Goal: Information Seeking & Learning: Learn about a topic

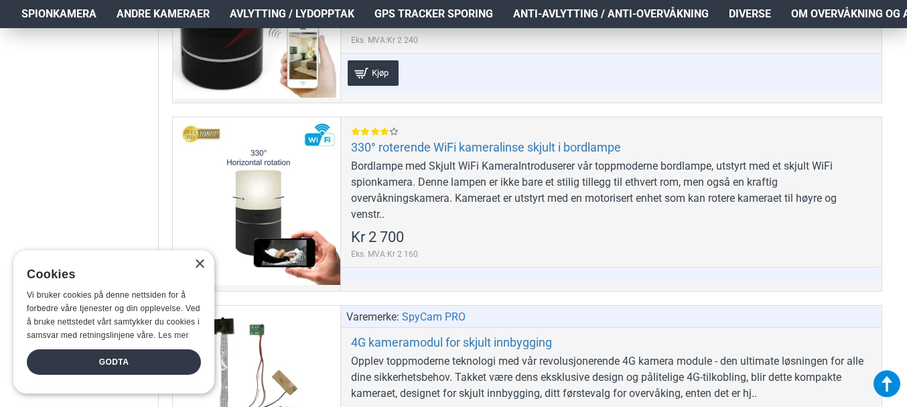
scroll to position [1072, 0]
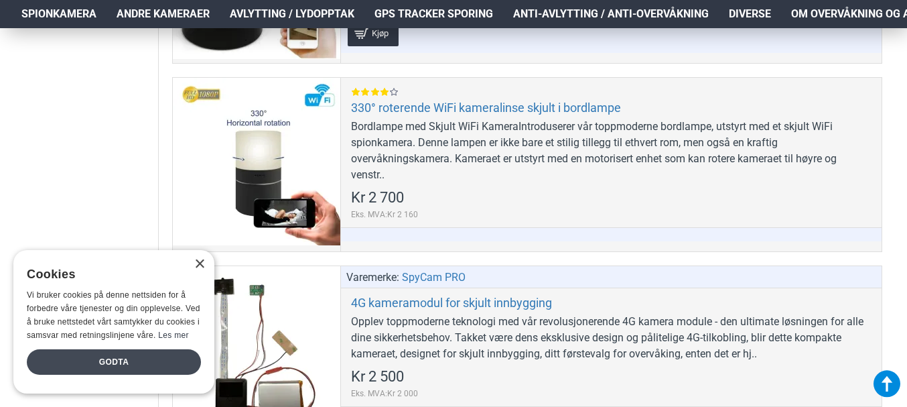
click at [86, 368] on div "Godta" at bounding box center [114, 361] width 174 height 25
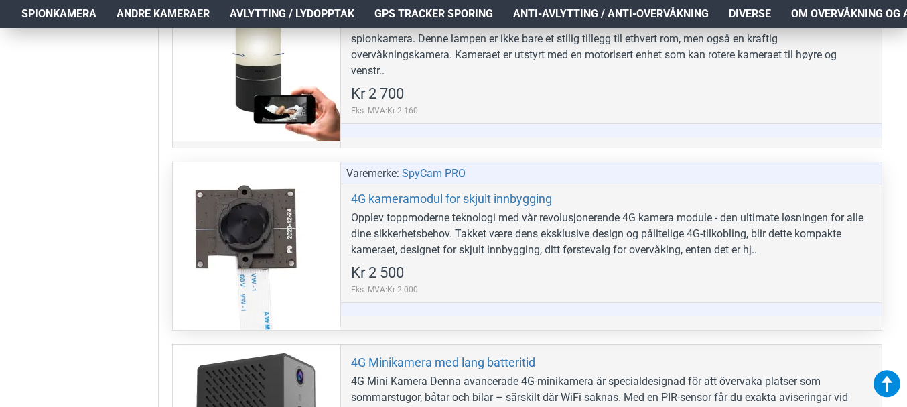
scroll to position [1206, 0]
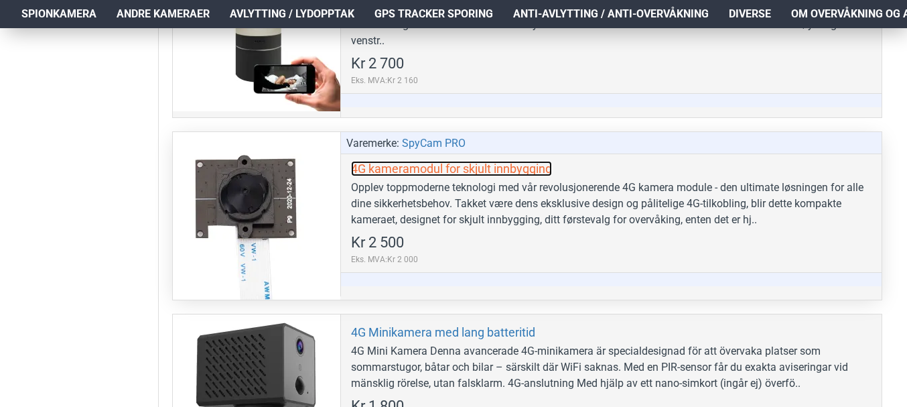
click at [478, 163] on link "4G kameramodul for skjult innbygging" at bounding box center [451, 168] width 201 height 15
click at [470, 171] on link "4G kameramodul for skjult innbygging" at bounding box center [451, 168] width 201 height 15
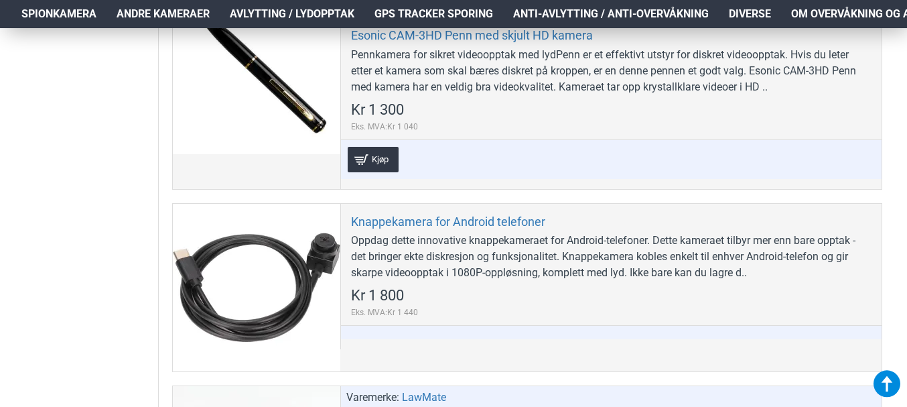
scroll to position [2143, 0]
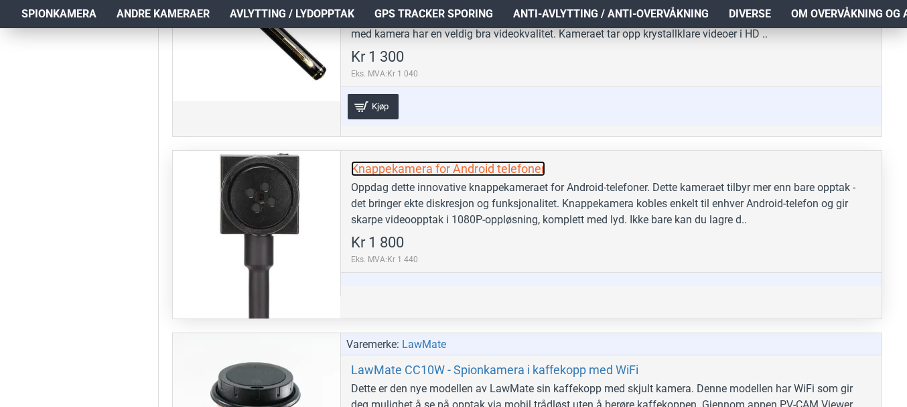
click at [461, 172] on link "Knappekamera for Android telefoner" at bounding box center [448, 168] width 194 height 15
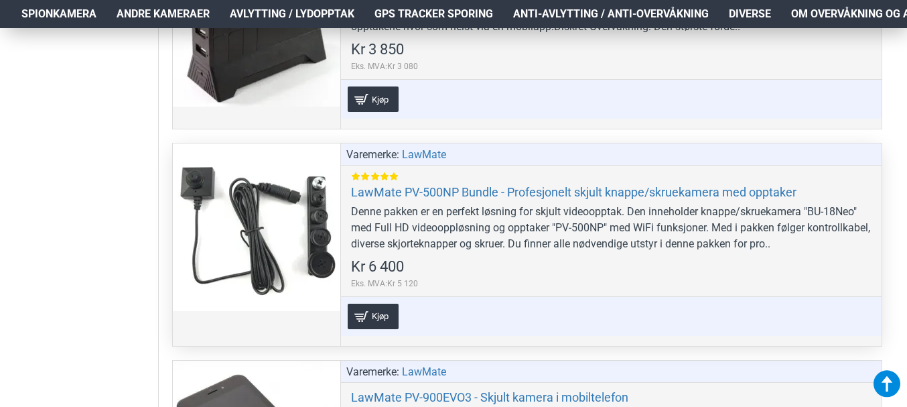
scroll to position [2746, 0]
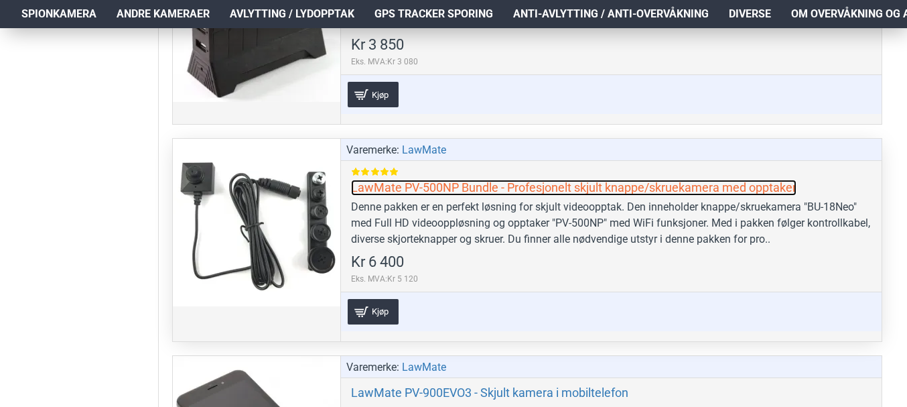
click at [548, 184] on link "LawMate PV-500NP Bundle - Profesjonelt skjult knappe/skruekamera med opptaker" at bounding box center [573, 187] width 445 height 15
click at [484, 180] on link "LawMate PV-500NP Bundle - Profesjonelt skjult knappe/skruekamera med opptaker" at bounding box center [573, 187] width 445 height 15
click at [561, 188] on link "LawMate PV-500NP Bundle - Profesjonelt skjult knappe/skruekamera med opptaker" at bounding box center [573, 187] width 445 height 15
click at [445, 184] on link "LawMate PV-500NP Bundle - Profesjonelt skjult knappe/skruekamera med opptaker" at bounding box center [573, 187] width 445 height 15
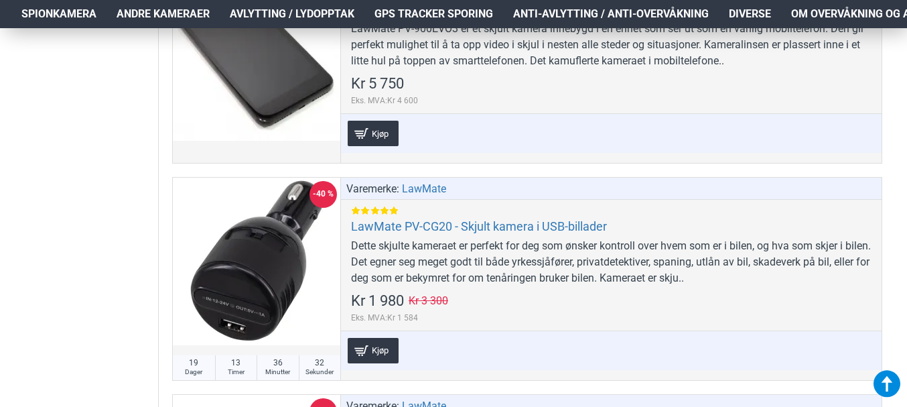
scroll to position [3148, 0]
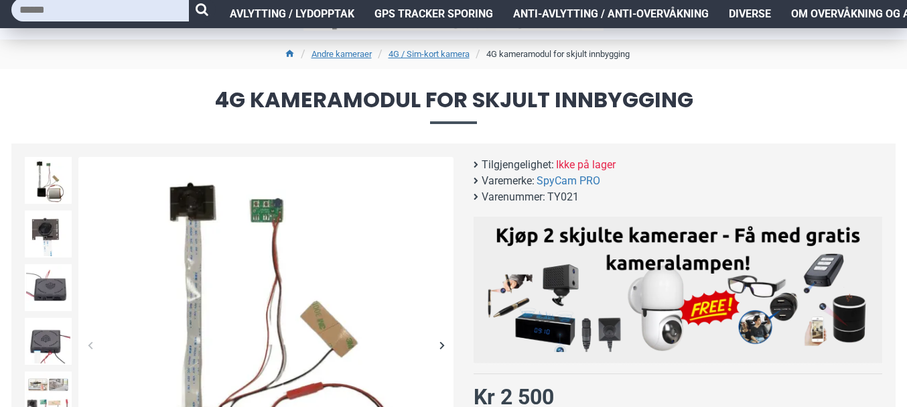
scroll to position [67, 0]
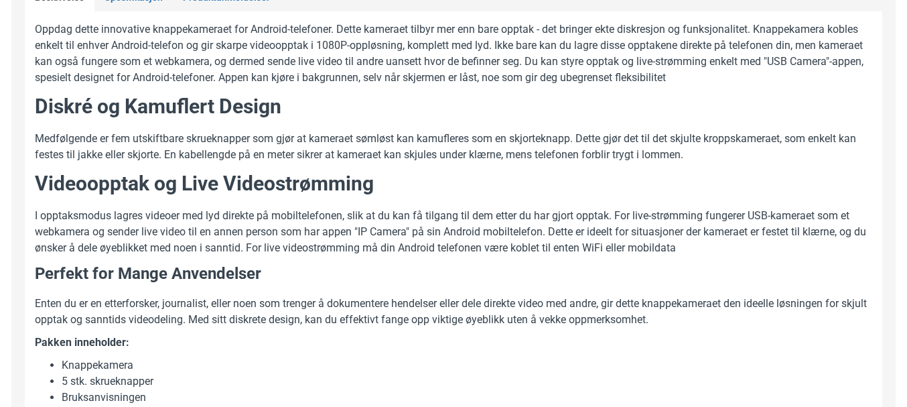
scroll to position [737, 0]
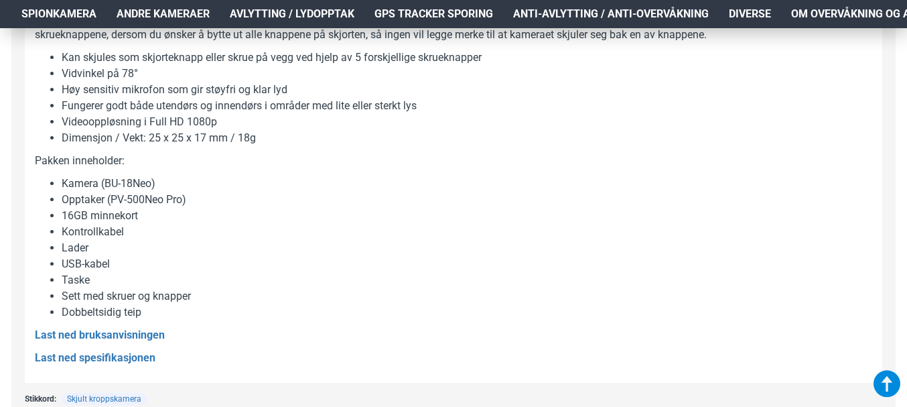
scroll to position [1474, 0]
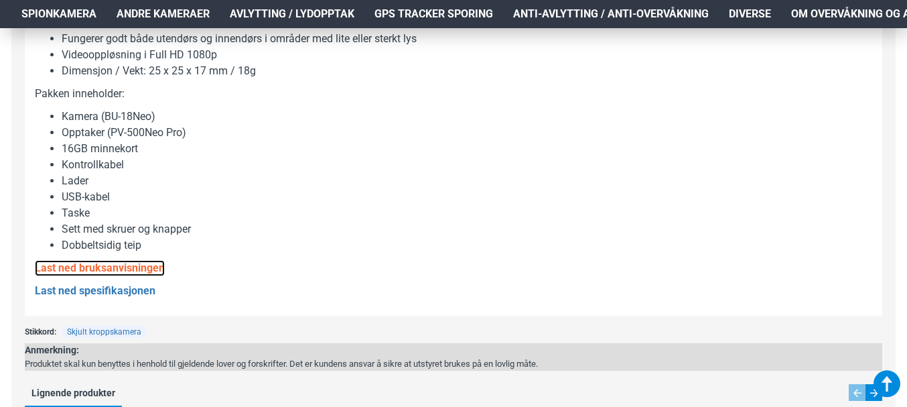
click at [120, 269] on b "Last ned bruksanvisningen" at bounding box center [100, 267] width 130 height 13
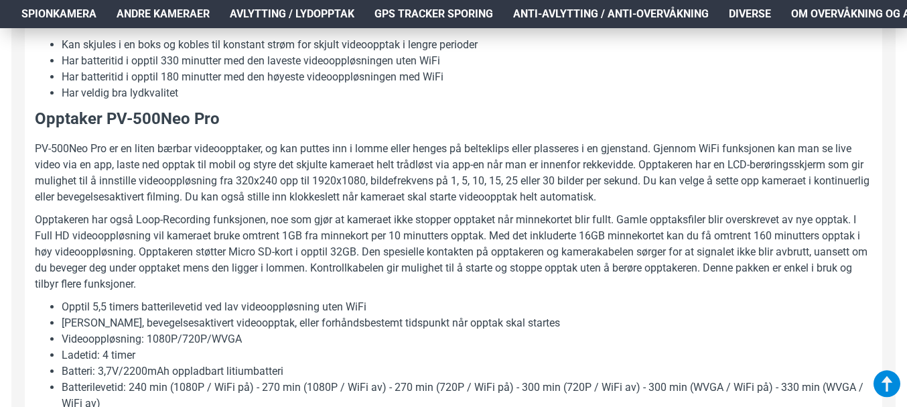
scroll to position [536, 0]
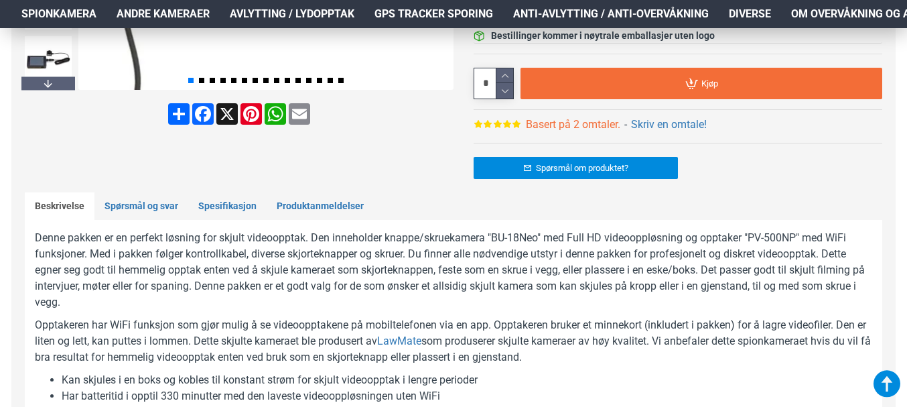
click at [555, 121] on link "Basert på 2 omtaler." at bounding box center [573, 125] width 94 height 16
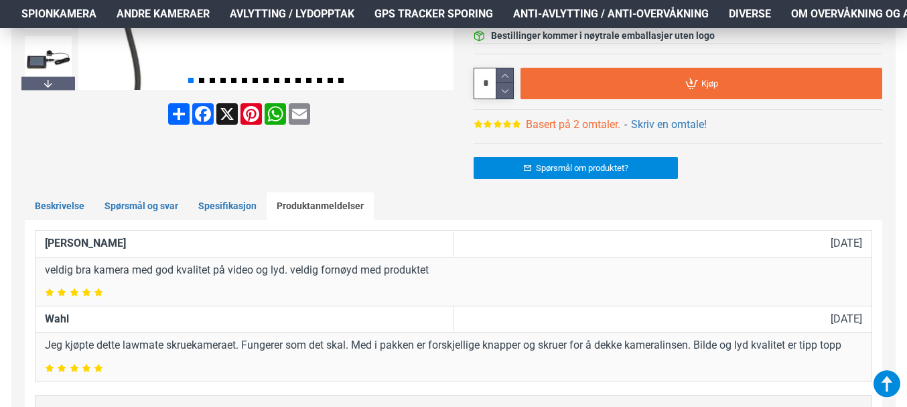
scroll to position [668, 0]
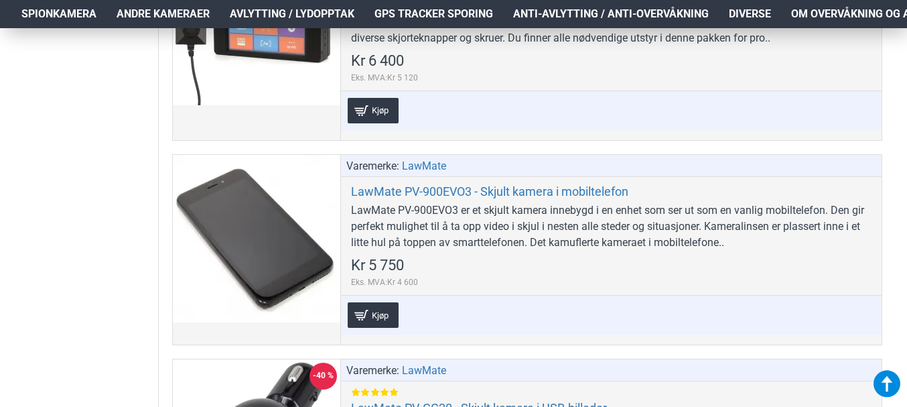
scroll to position [2813, 0]
